Goal: Information Seeking & Learning: Check status

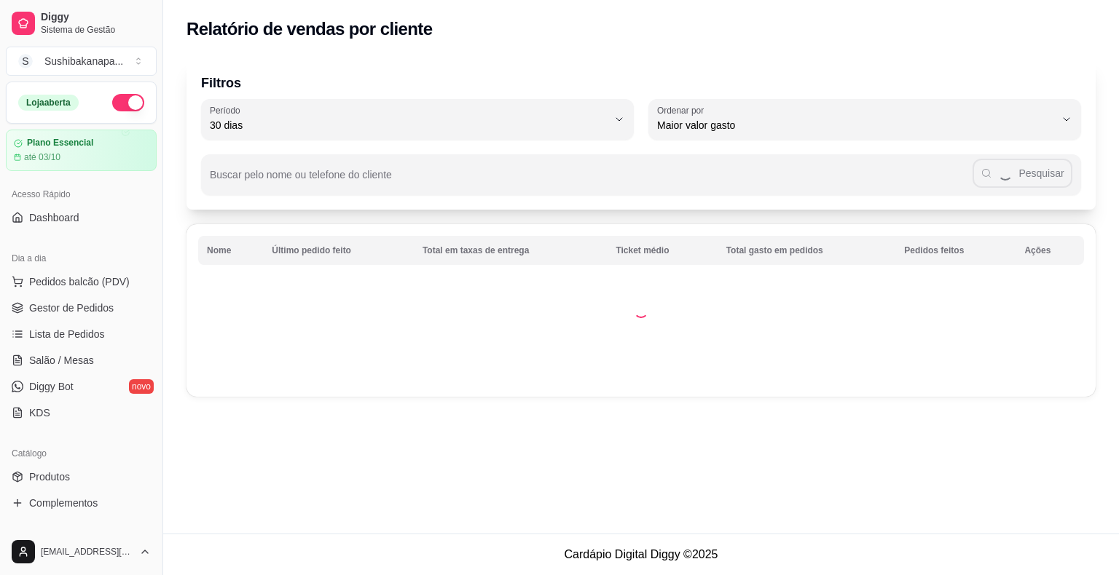
select select "30"
select select "HIGHEST_TOTAL_SPENT_WITH_ORDERS"
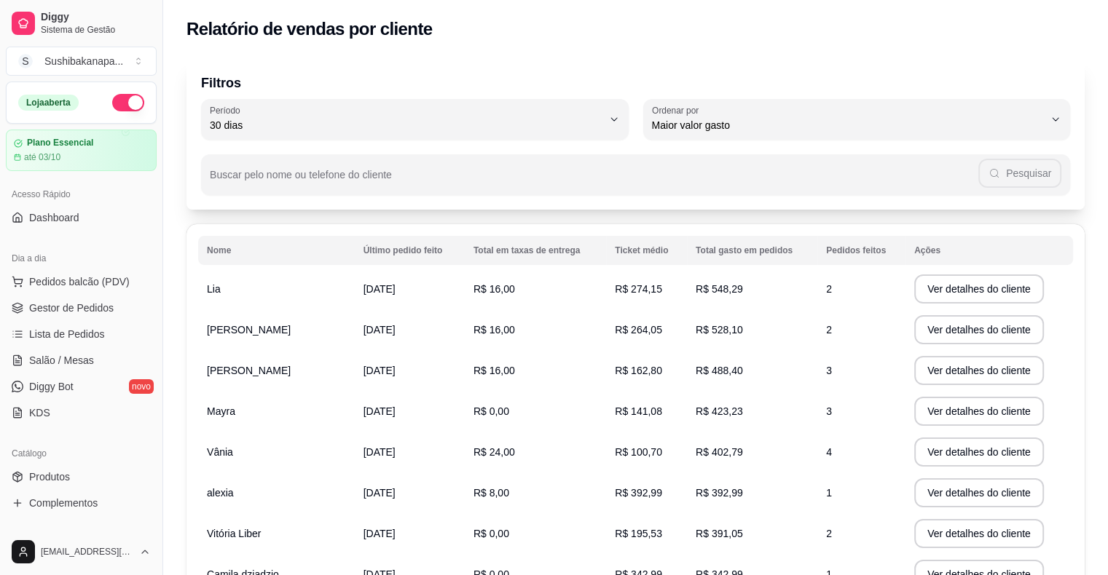
scroll to position [146, 0]
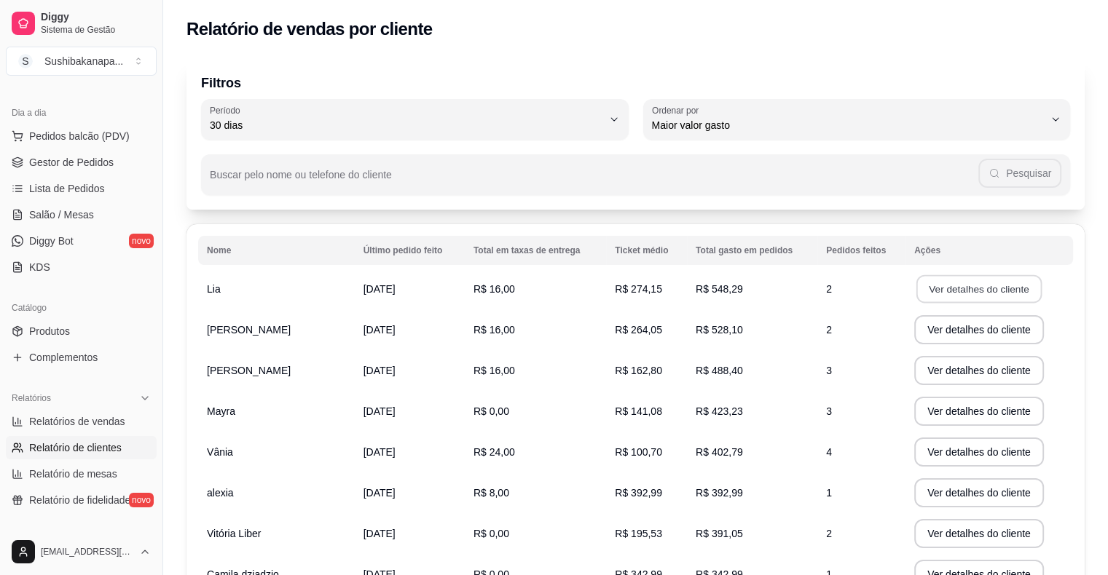
click at [975, 291] on button "Ver detalhes do cliente" at bounding box center [978, 289] width 125 height 28
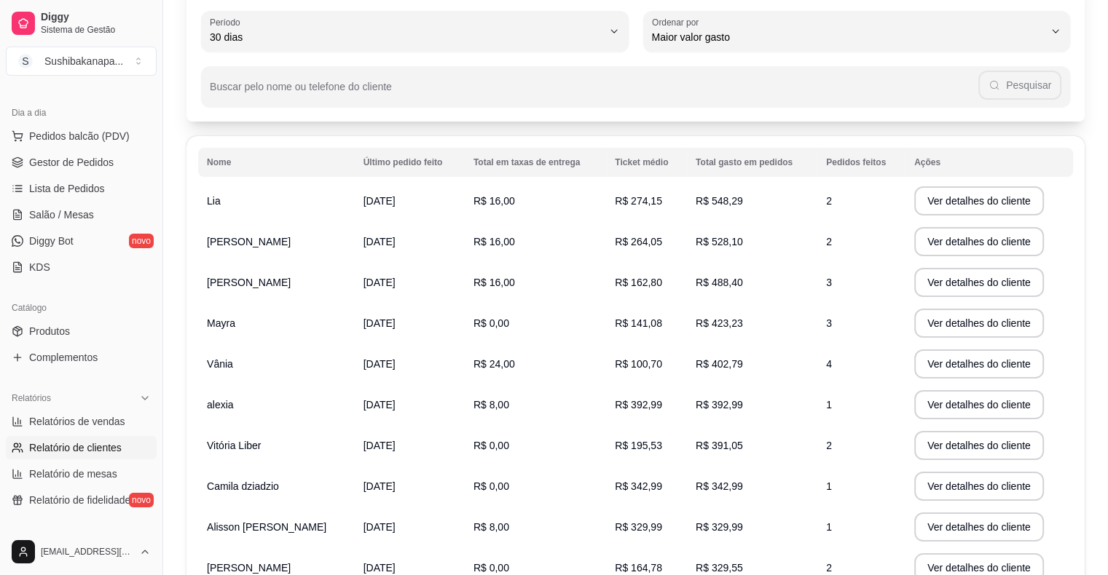
scroll to position [0, 0]
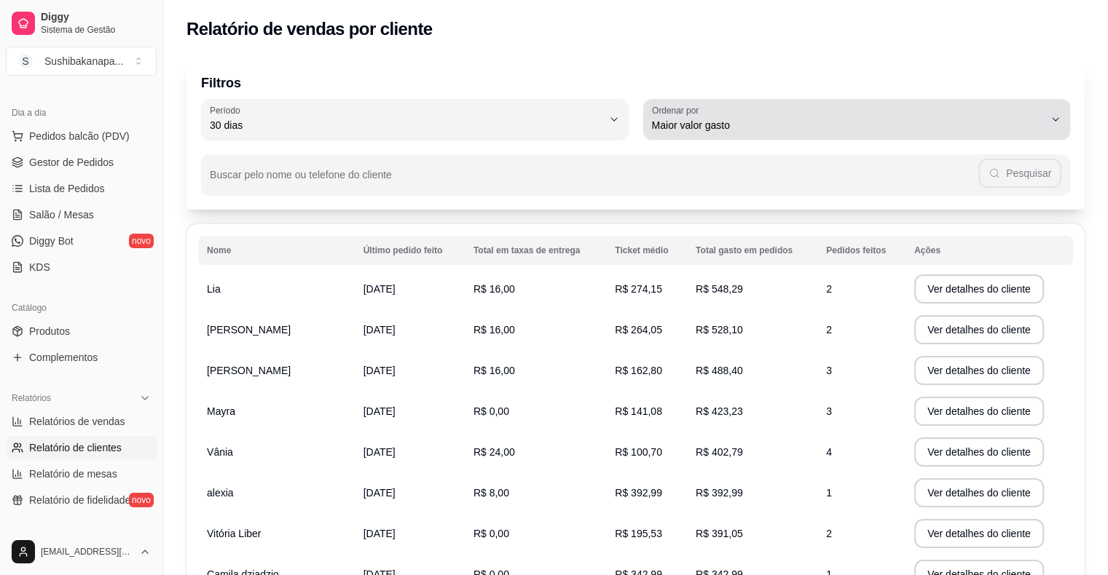
click at [869, 122] on span "Maior valor gasto" at bounding box center [848, 125] width 393 height 15
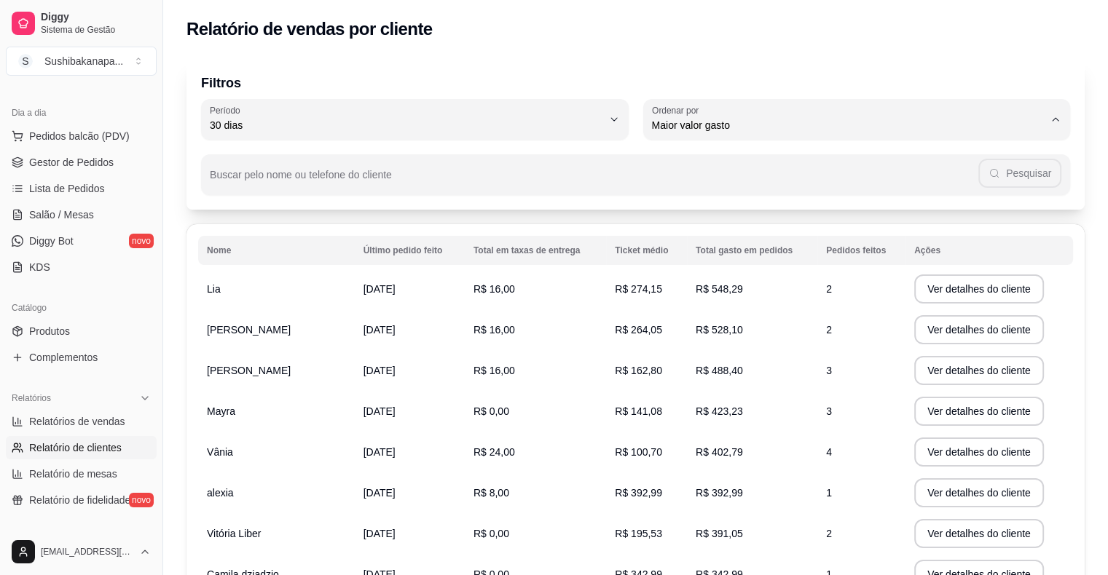
click at [775, 157] on span "Maior número de pedidos" at bounding box center [849, 160] width 374 height 14
type input "HIGHEST_ORDER_COUNT"
select select "HIGHEST_ORDER_COUNT"
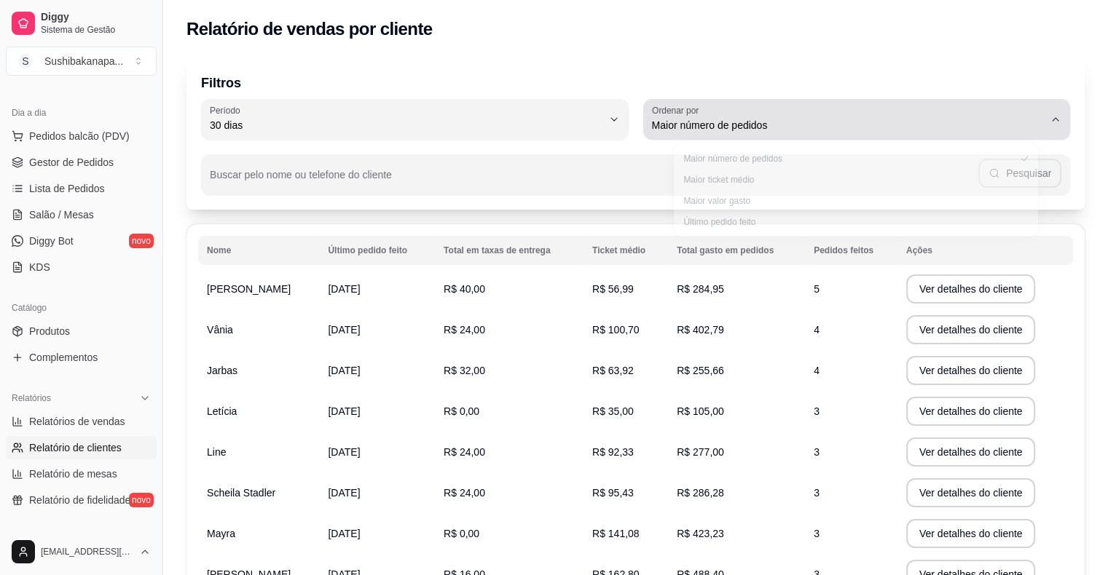
click at [834, 137] on button "Ordenar por Maior número de pedidos" at bounding box center [857, 119] width 428 height 41
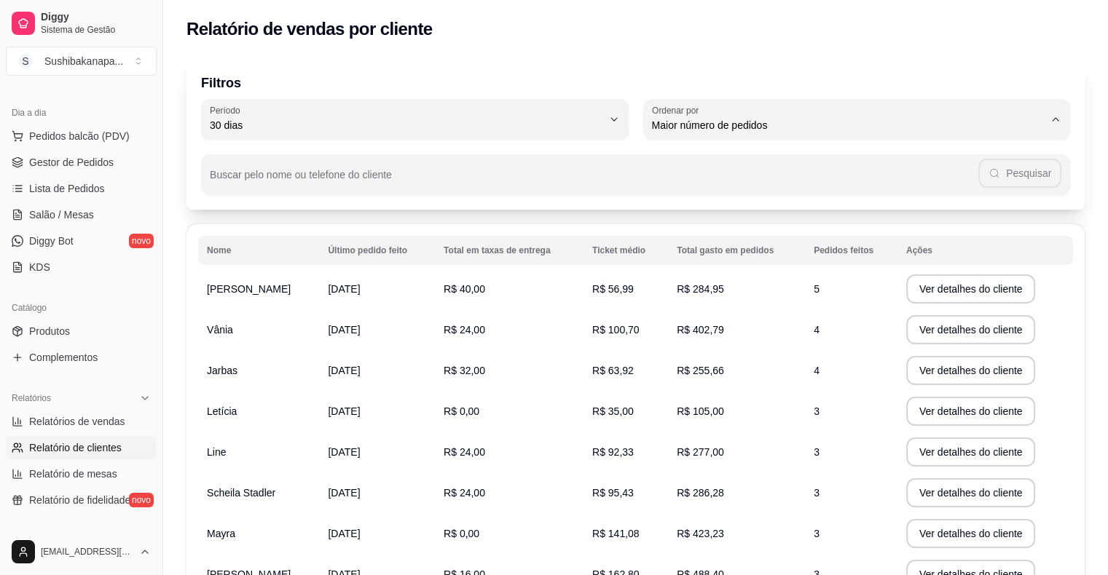
click at [739, 165] on span "Maior número de pedidos" at bounding box center [849, 160] width 374 height 14
select select
click at [79, 476] on span "Relatório de mesas" at bounding box center [73, 474] width 88 height 15
select select "TOTAL_OF_ORDERS"
select select "7"
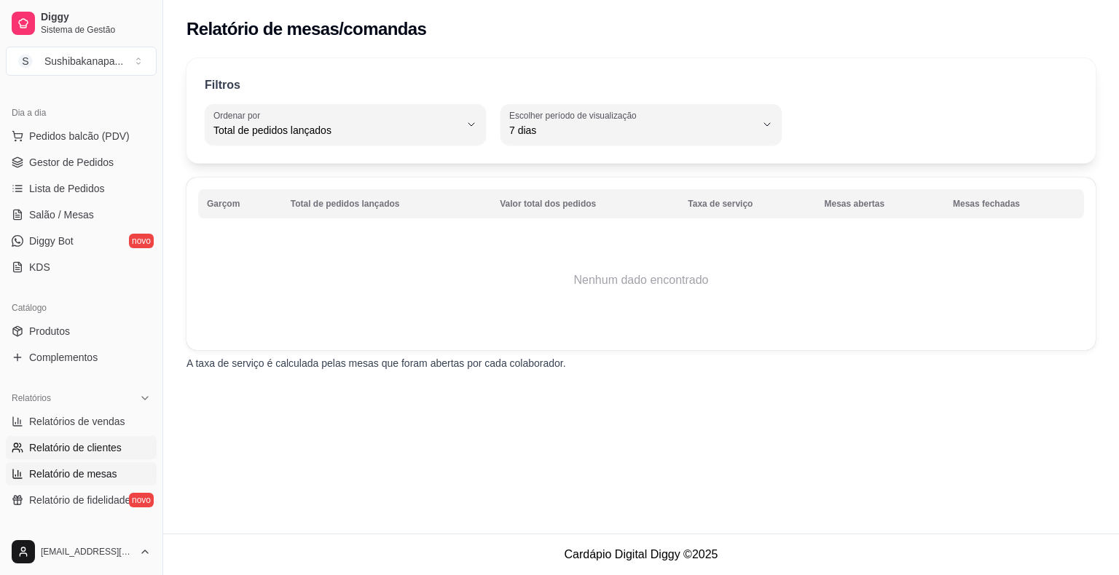
click at [77, 447] on span "Relatório de clientes" at bounding box center [75, 448] width 93 height 15
select select "30"
select select "HIGHEST_TOTAL_SPENT_WITH_ORDERS"
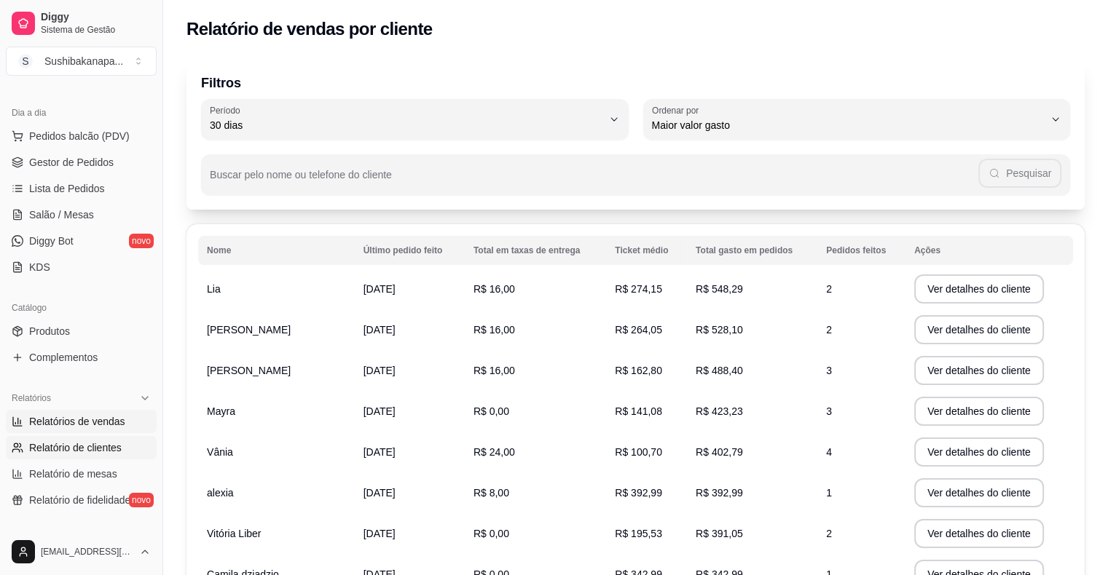
click at [80, 425] on span "Relatórios de vendas" at bounding box center [77, 421] width 96 height 15
select select "ALL"
select select "0"
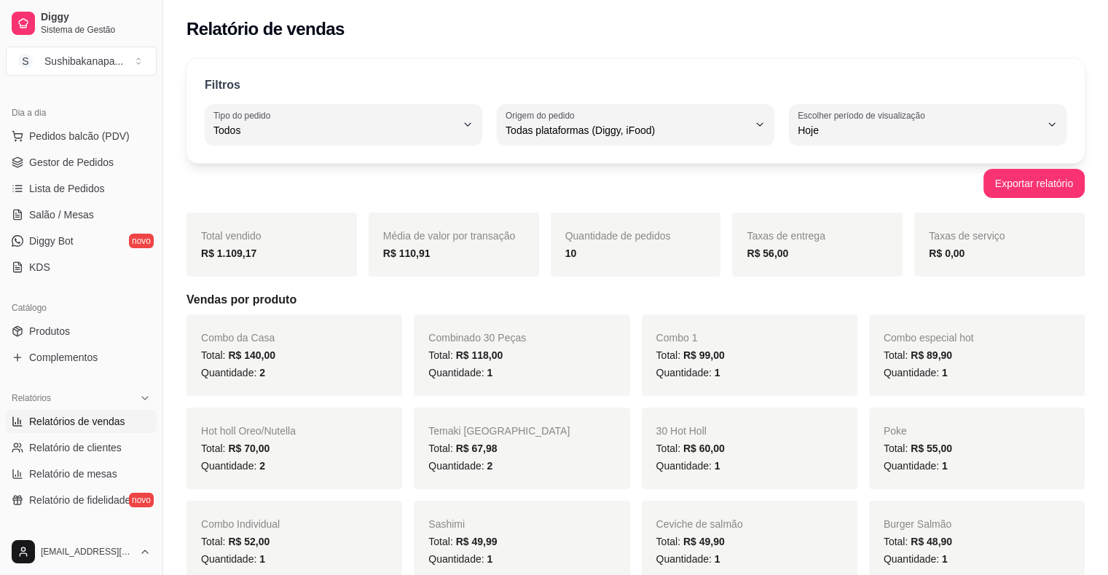
click at [322, 443] on div "Total: R$ 70,00" at bounding box center [294, 448] width 186 height 17
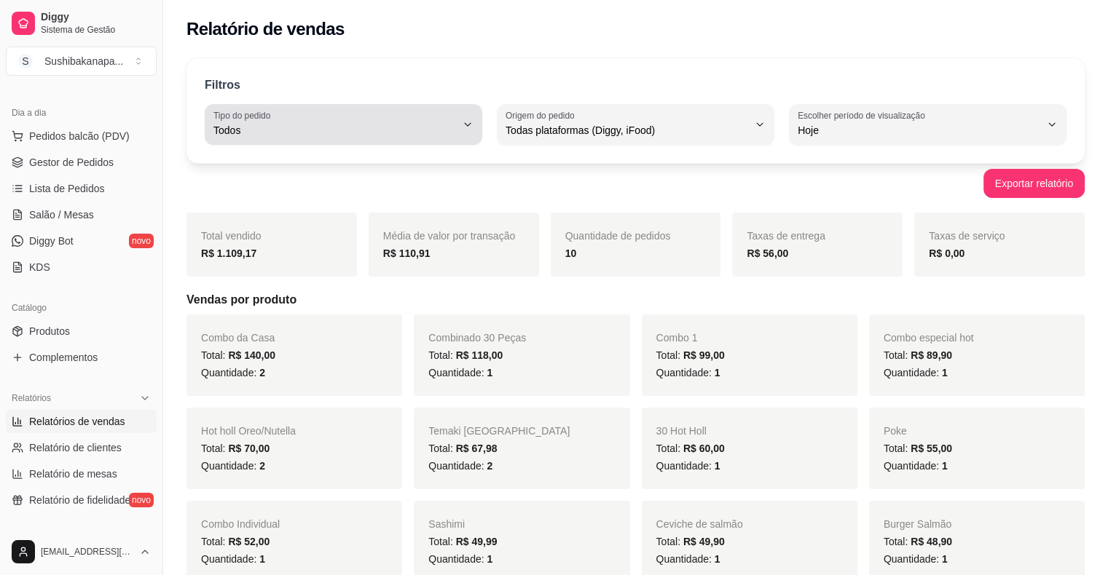
click at [435, 138] on div "Todos" at bounding box center [334, 124] width 243 height 29
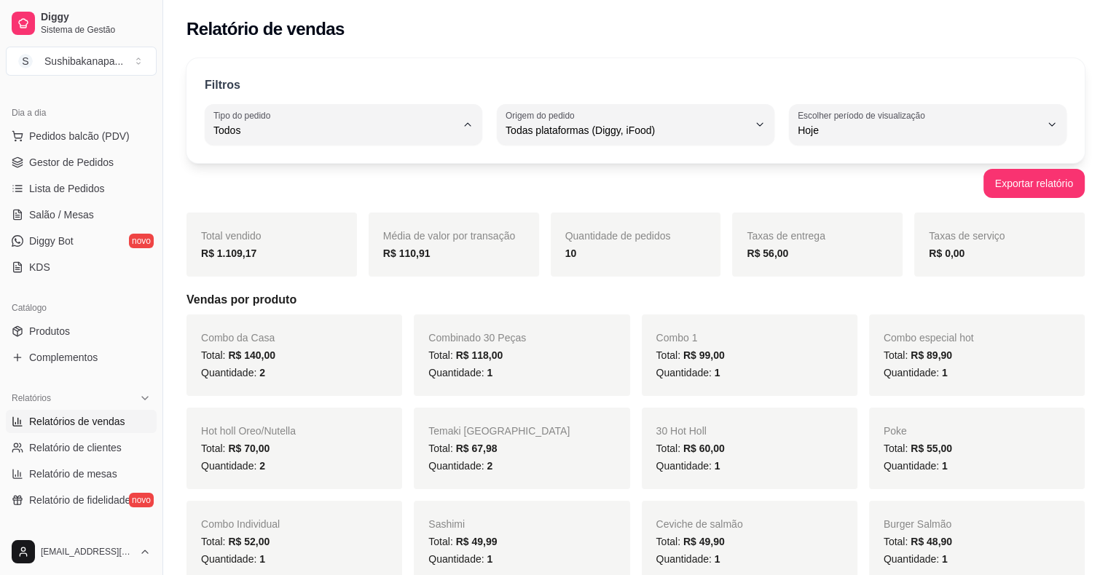
click at [276, 194] on span "Entrega" at bounding box center [336, 188] width 230 height 14
type input "DELIVERY"
select select "DELIVERY"
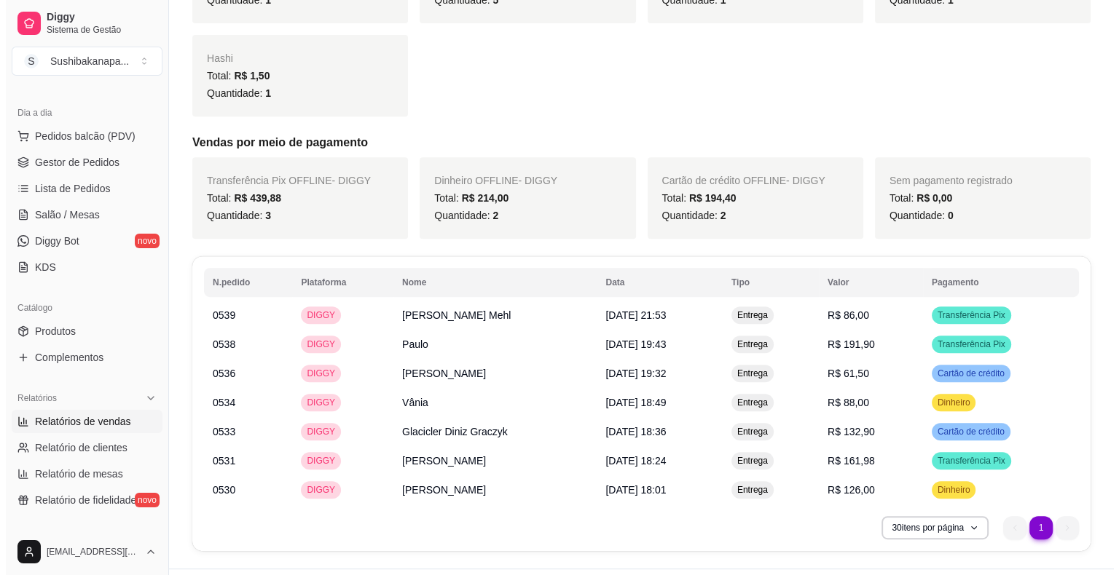
scroll to position [656, 0]
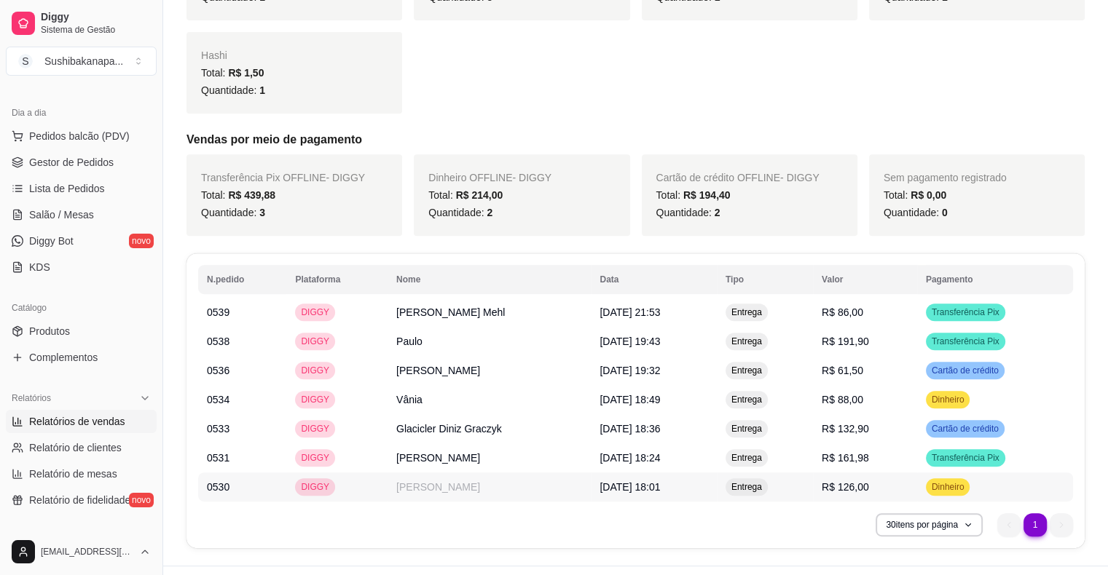
click at [867, 481] on span "R$ 126,00" at bounding box center [845, 487] width 47 height 12
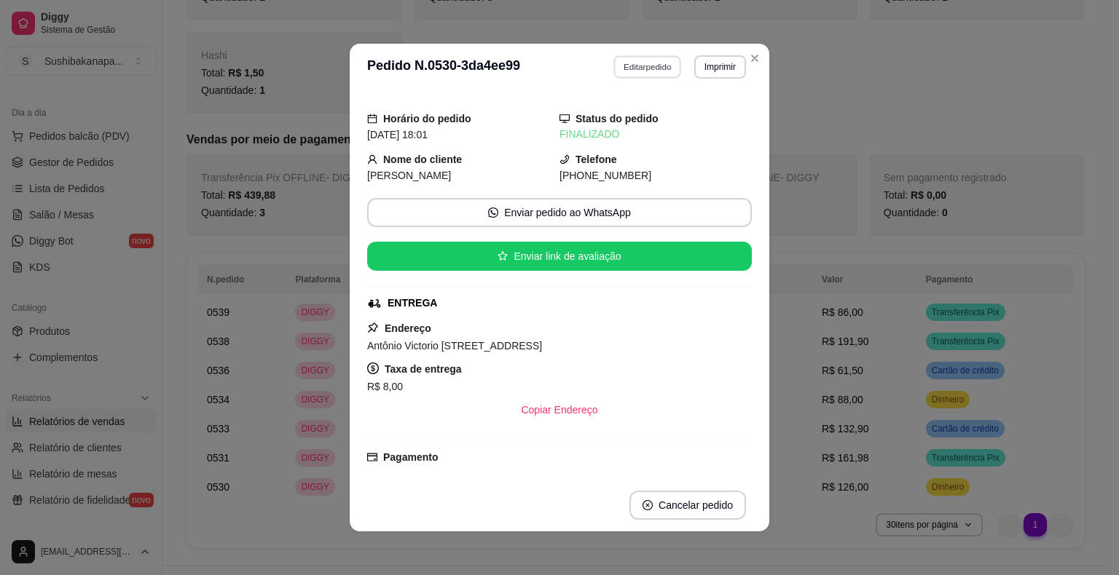
click at [629, 65] on button "Editar pedido" at bounding box center [648, 66] width 68 height 23
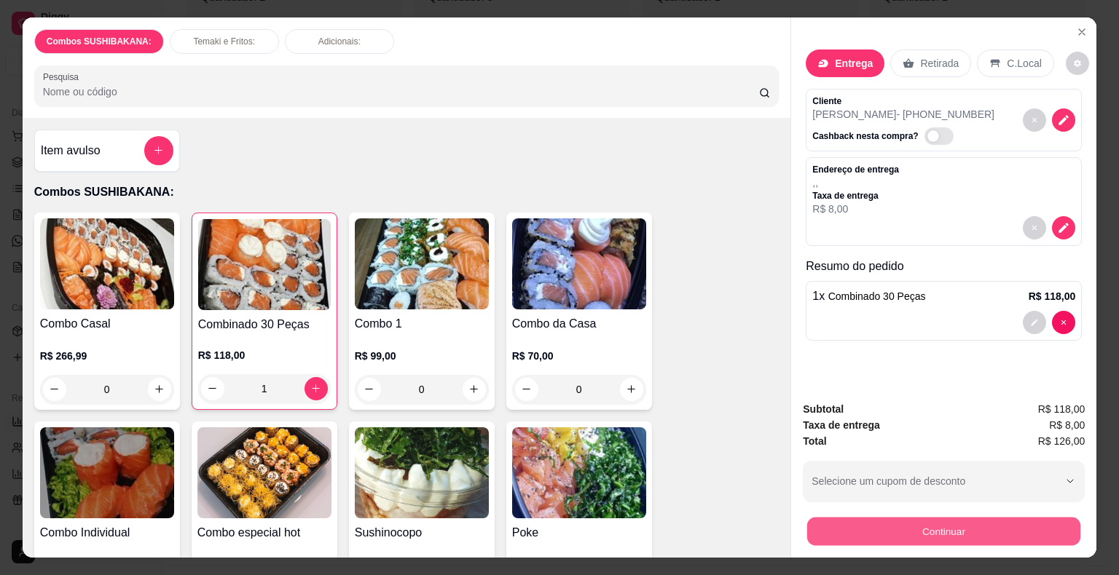
click at [910, 525] on button "Continuar" at bounding box center [943, 532] width 273 height 28
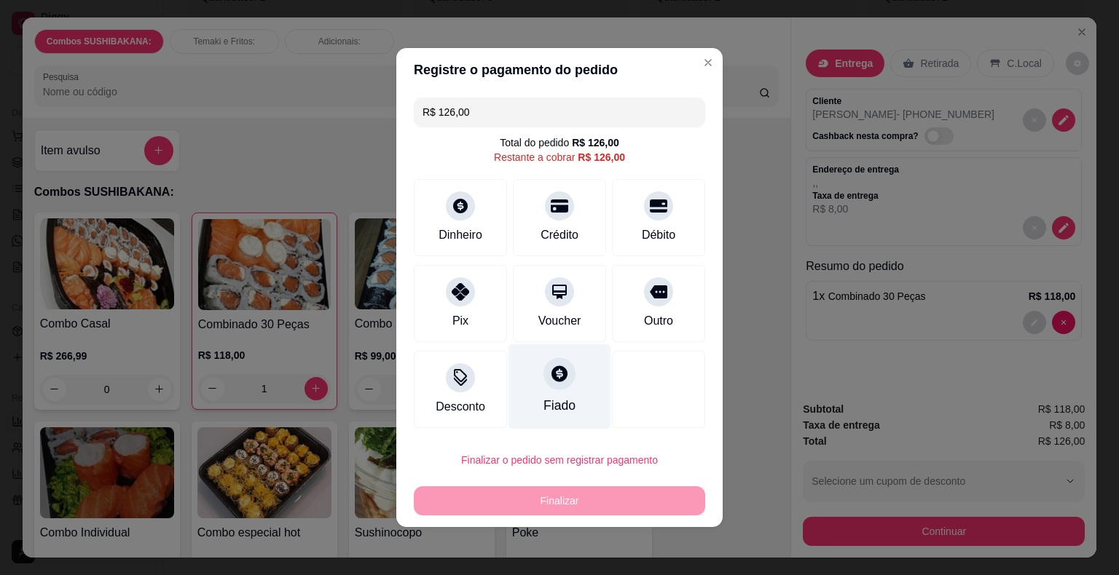
click at [551, 382] on icon at bounding box center [559, 373] width 19 height 19
type input "R$ 0,00"
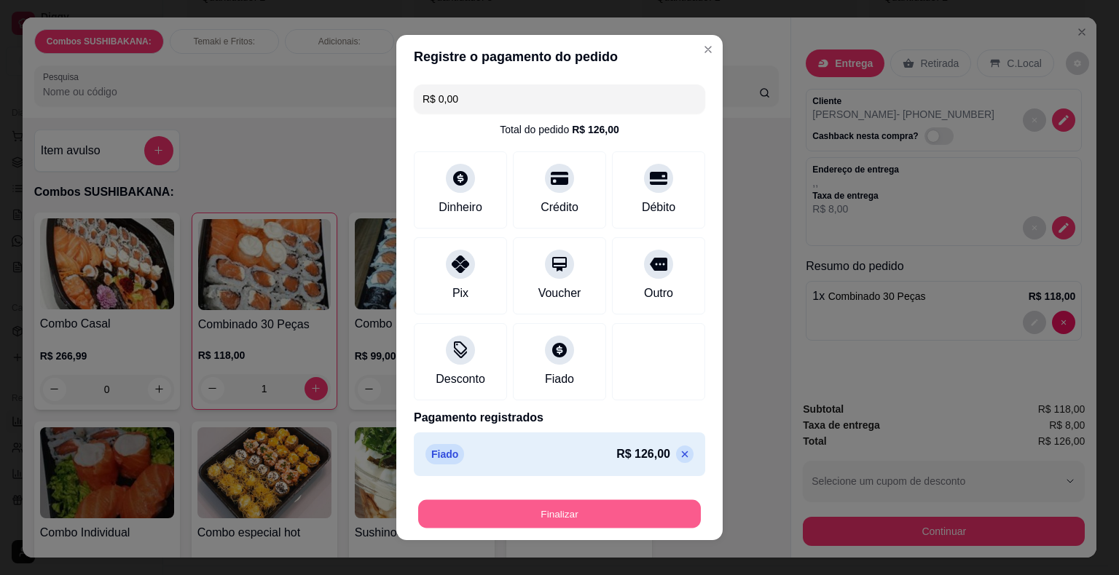
click at [552, 518] on button "Finalizar" at bounding box center [559, 514] width 283 height 28
